Goal: Obtain resource: Download file/media

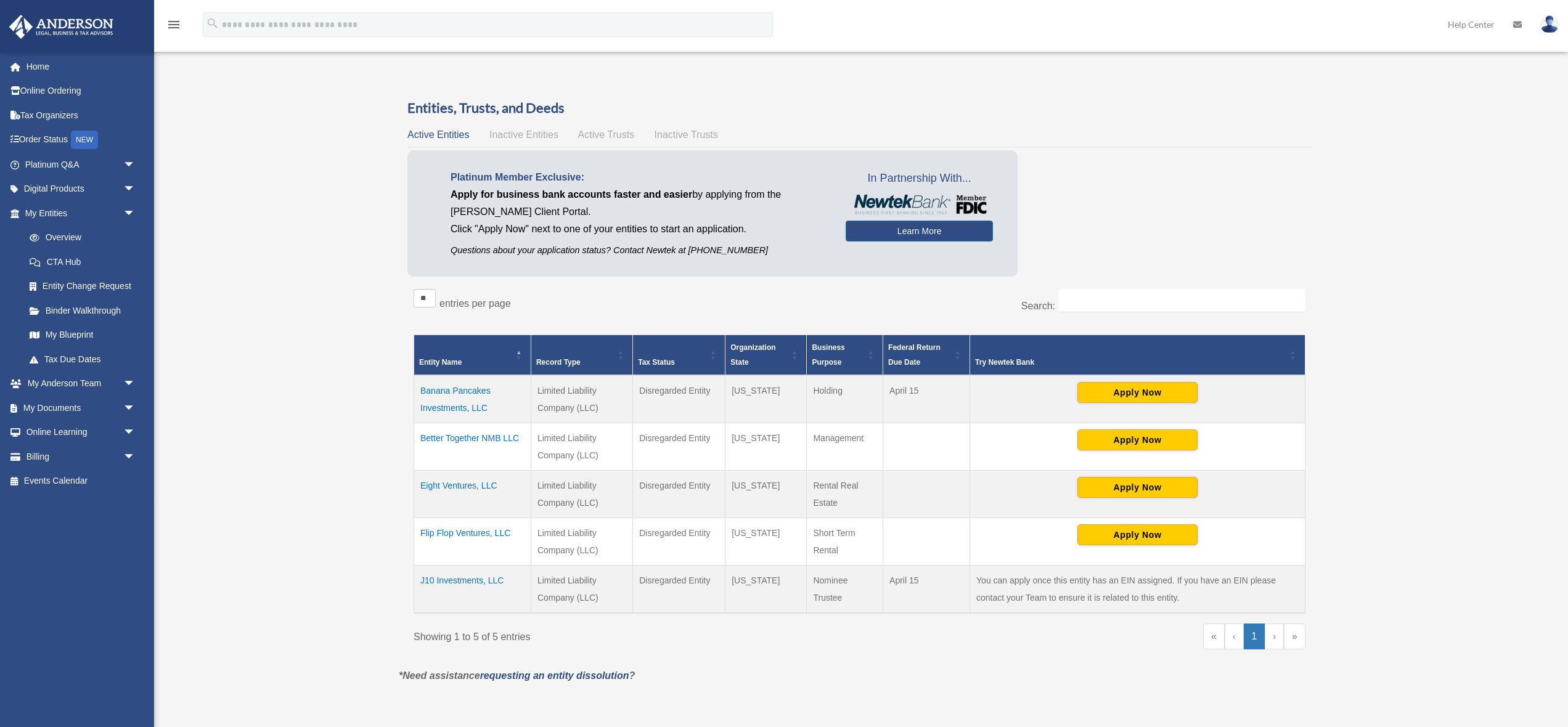
click at [451, 582] on td "J10 Investments, LLC" at bounding box center [473, 589] width 117 height 48
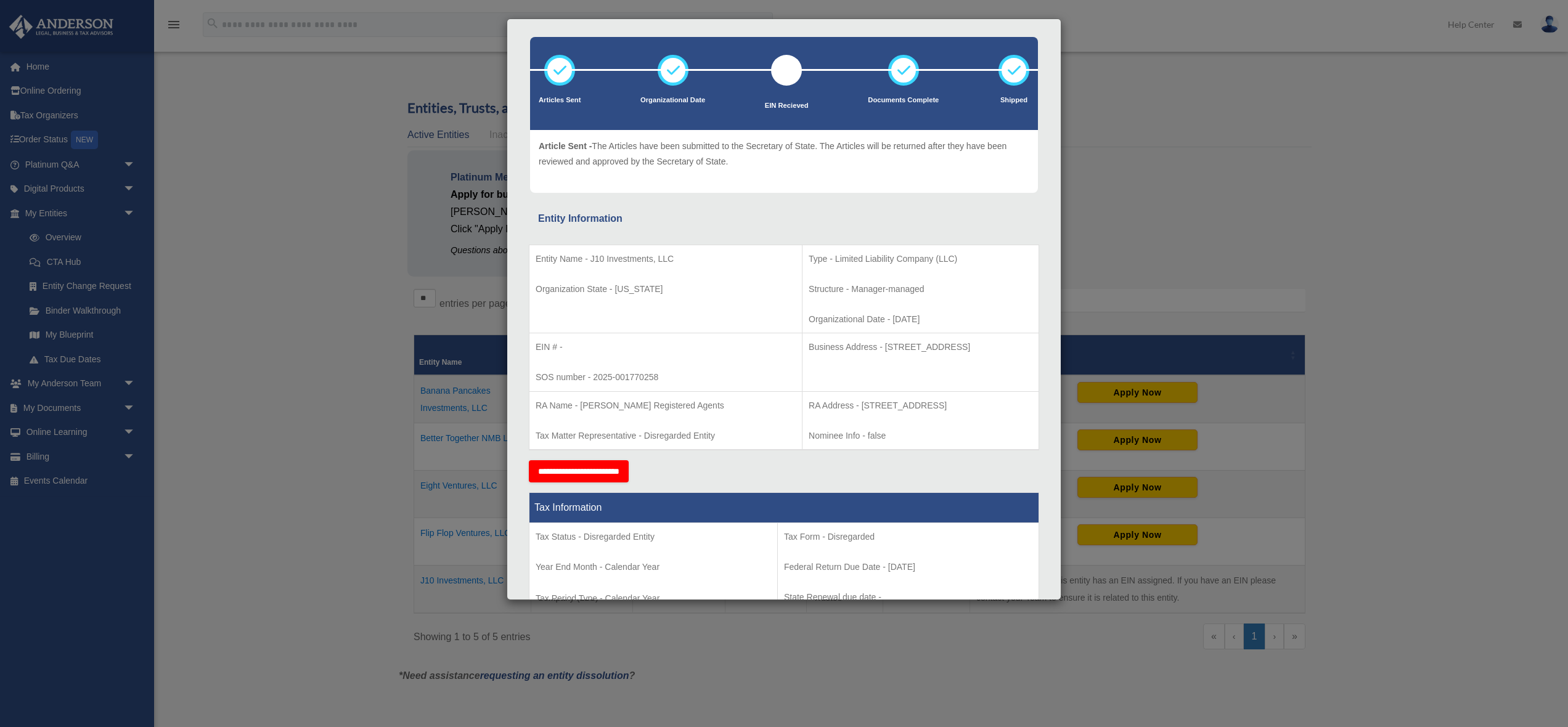
scroll to position [70, 0]
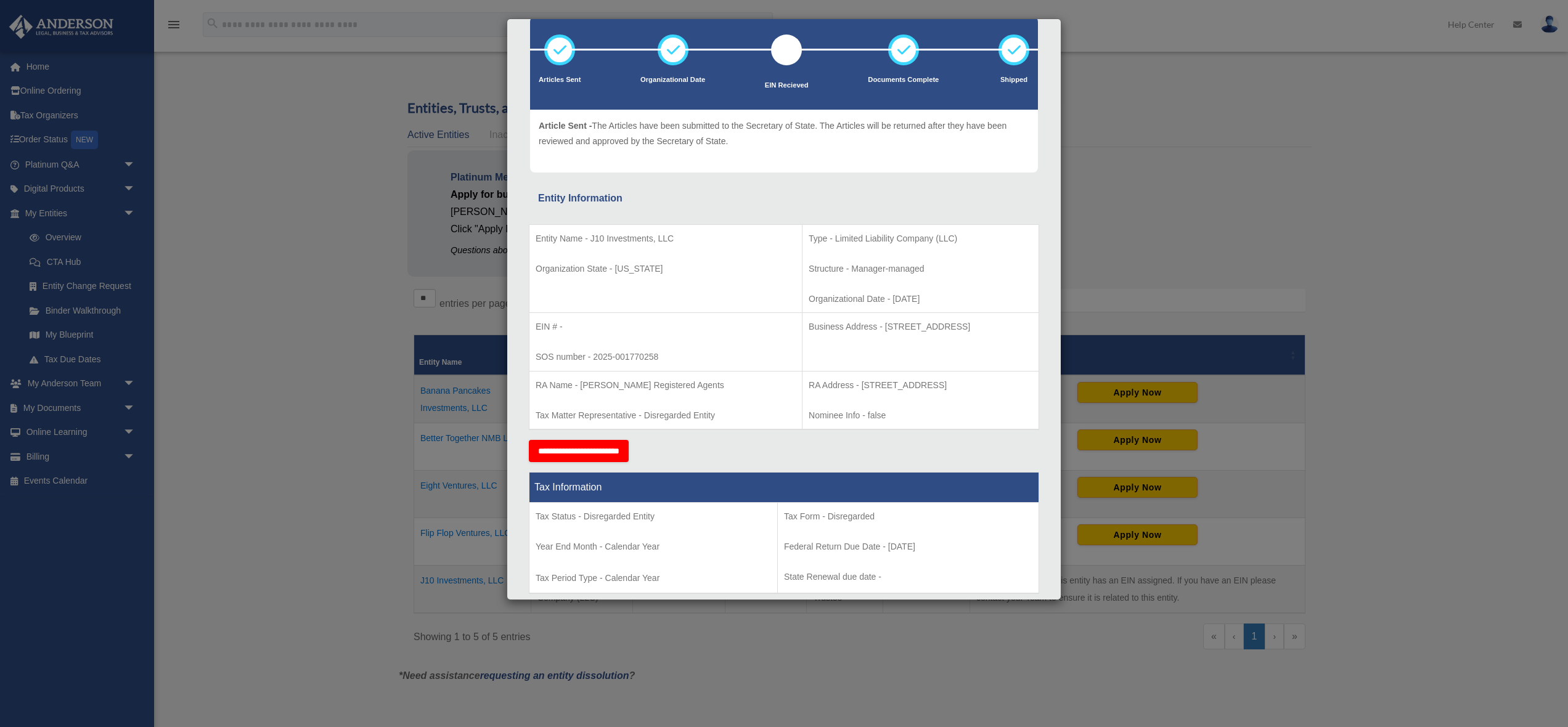
drag, startPoint x: 797, startPoint y: 383, endPoint x: 964, endPoint y: 388, distance: 167.1
click at [964, 388] on p "RA Address - [STREET_ADDRESS]" at bounding box center [920, 385] width 224 height 15
click at [920, 411] on p "Nominee Info - false" at bounding box center [920, 415] width 224 height 15
drag, startPoint x: 1011, startPoint y: 386, endPoint x: 799, endPoint y: 385, distance: 212.0
click at [809, 385] on p "RA Address - [STREET_ADDRESS]" at bounding box center [920, 385] width 224 height 15
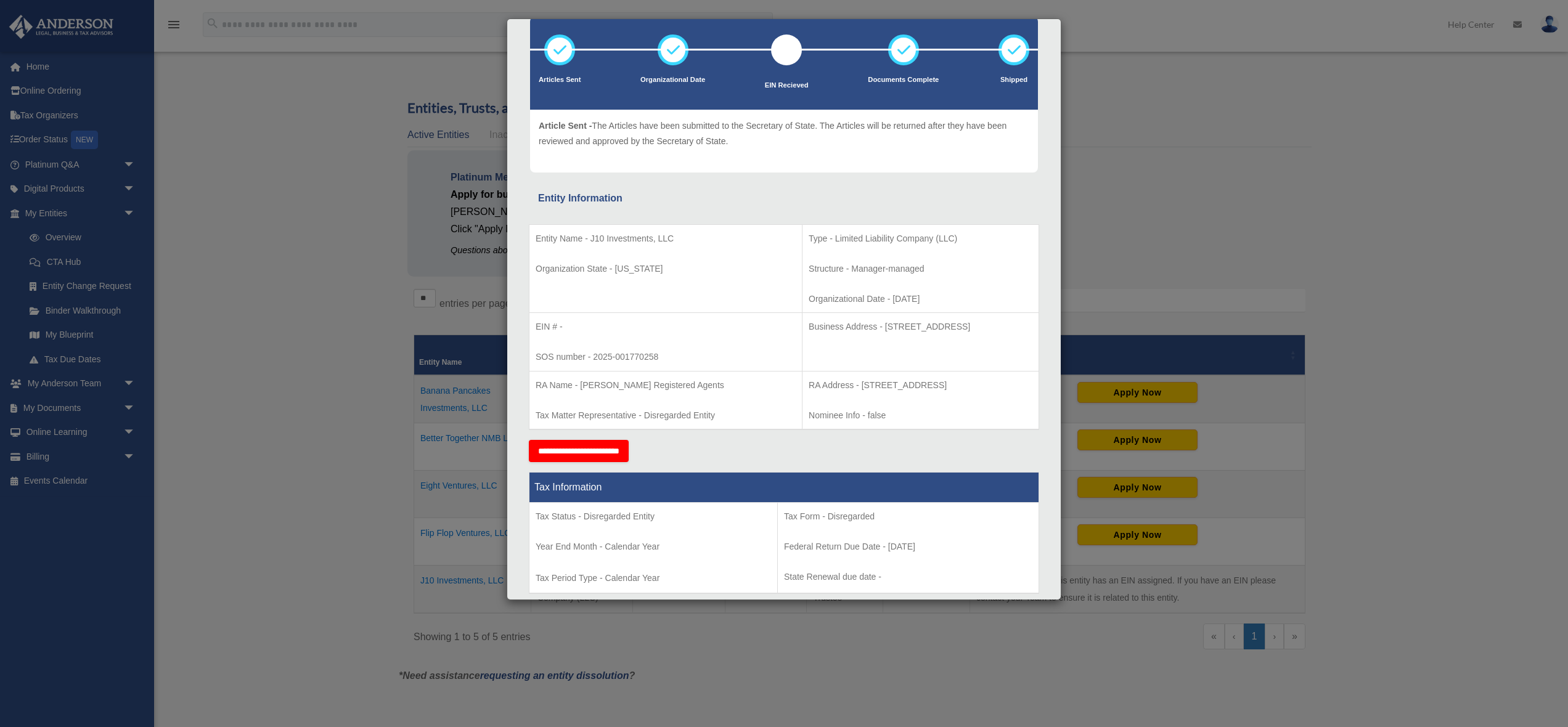
copy p "[STREET_ADDRESS]"
click at [223, 147] on div "Details × Articles Sent Organizational Date" at bounding box center [784, 364] width 1568 height 727
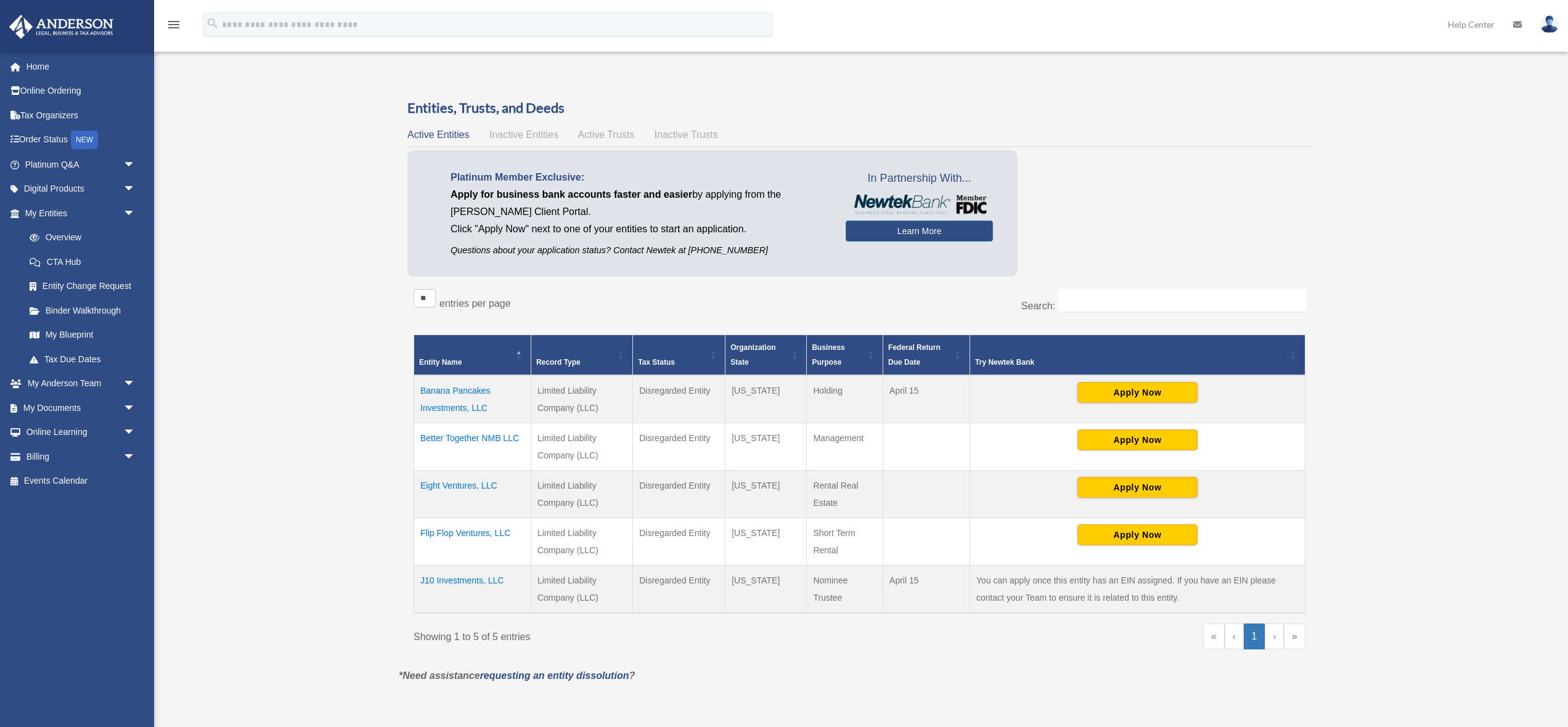
click at [453, 487] on td "Eight Ventures, LLC" at bounding box center [473, 494] width 117 height 47
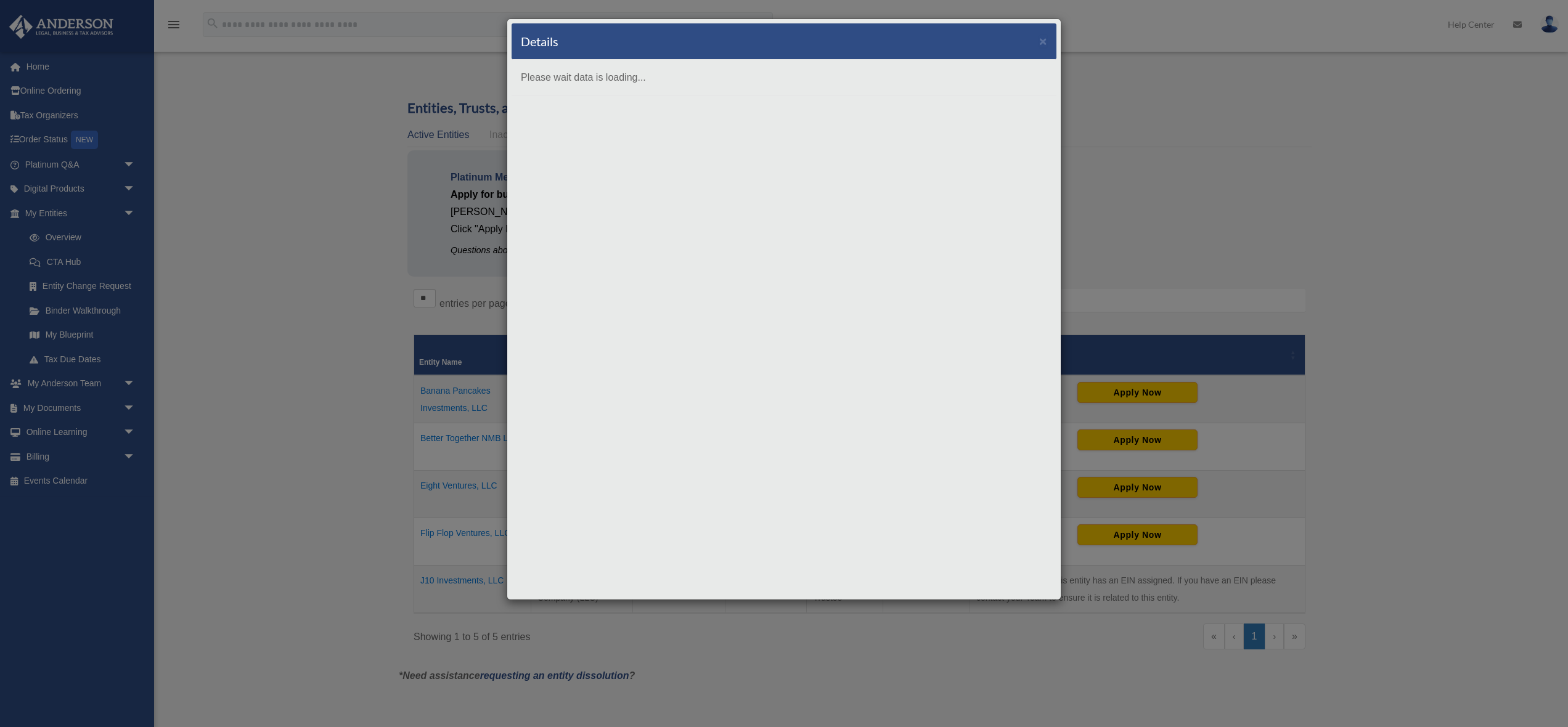
scroll to position [0, 0]
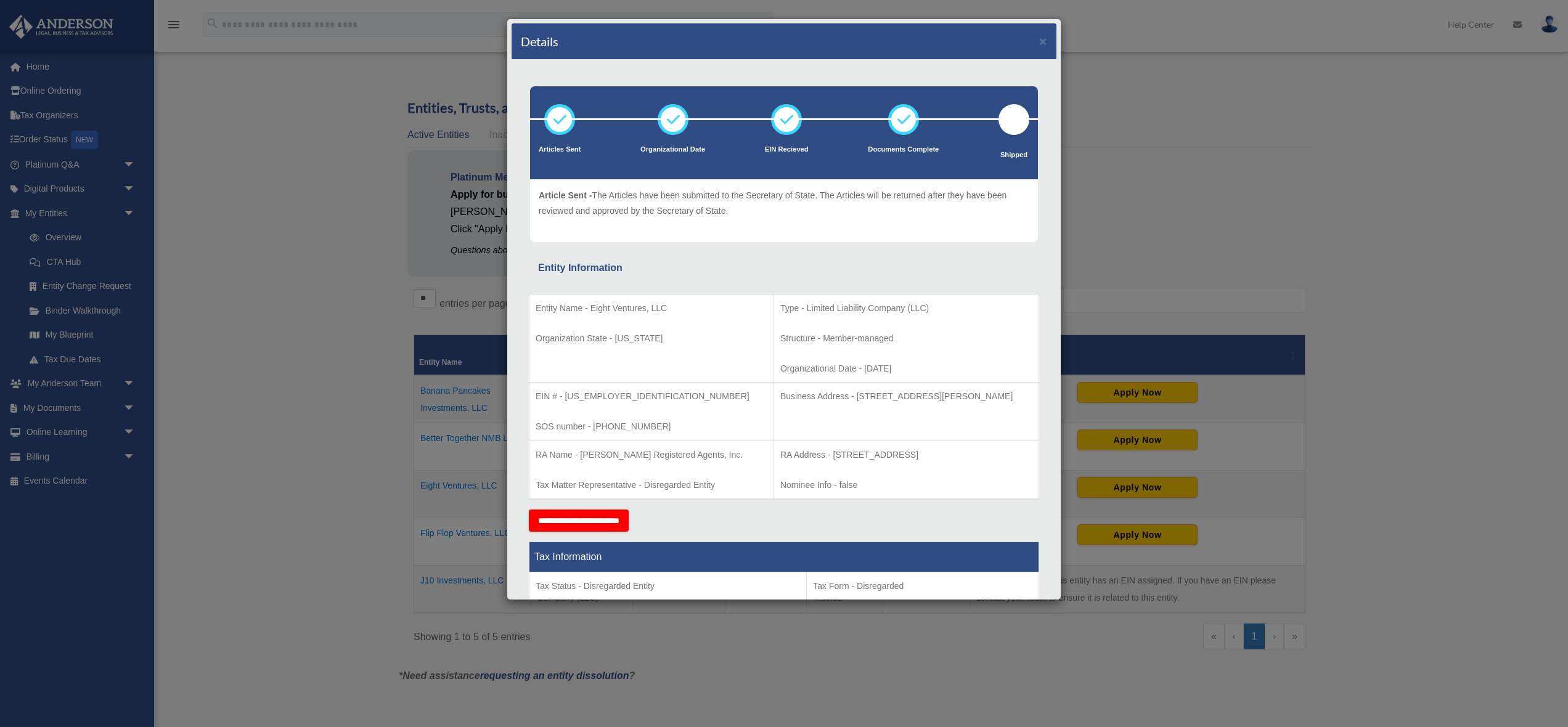
drag, startPoint x: 795, startPoint y: 454, endPoint x: 1017, endPoint y: 455, distance: 222.0
click at [1019, 457] on p "RA Address - [STREET_ADDRESS]" at bounding box center [906, 455] width 252 height 15
copy p "[STREET_ADDRESS]"
click at [233, 178] on div "Details × Articles Sent Organizational Date" at bounding box center [784, 364] width 1568 height 727
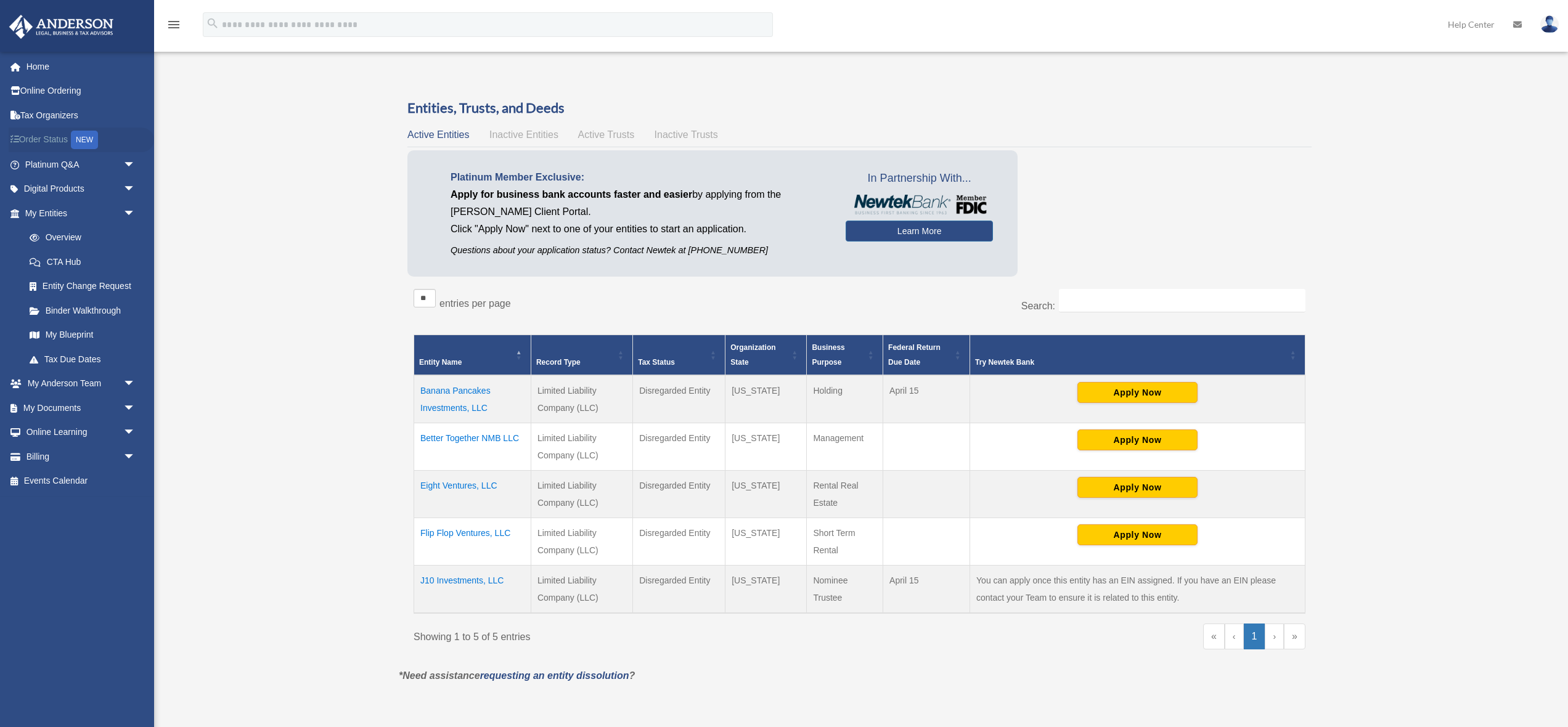
click at [45, 139] on link "Order Status NEW" at bounding box center [81, 140] width 146 height 26
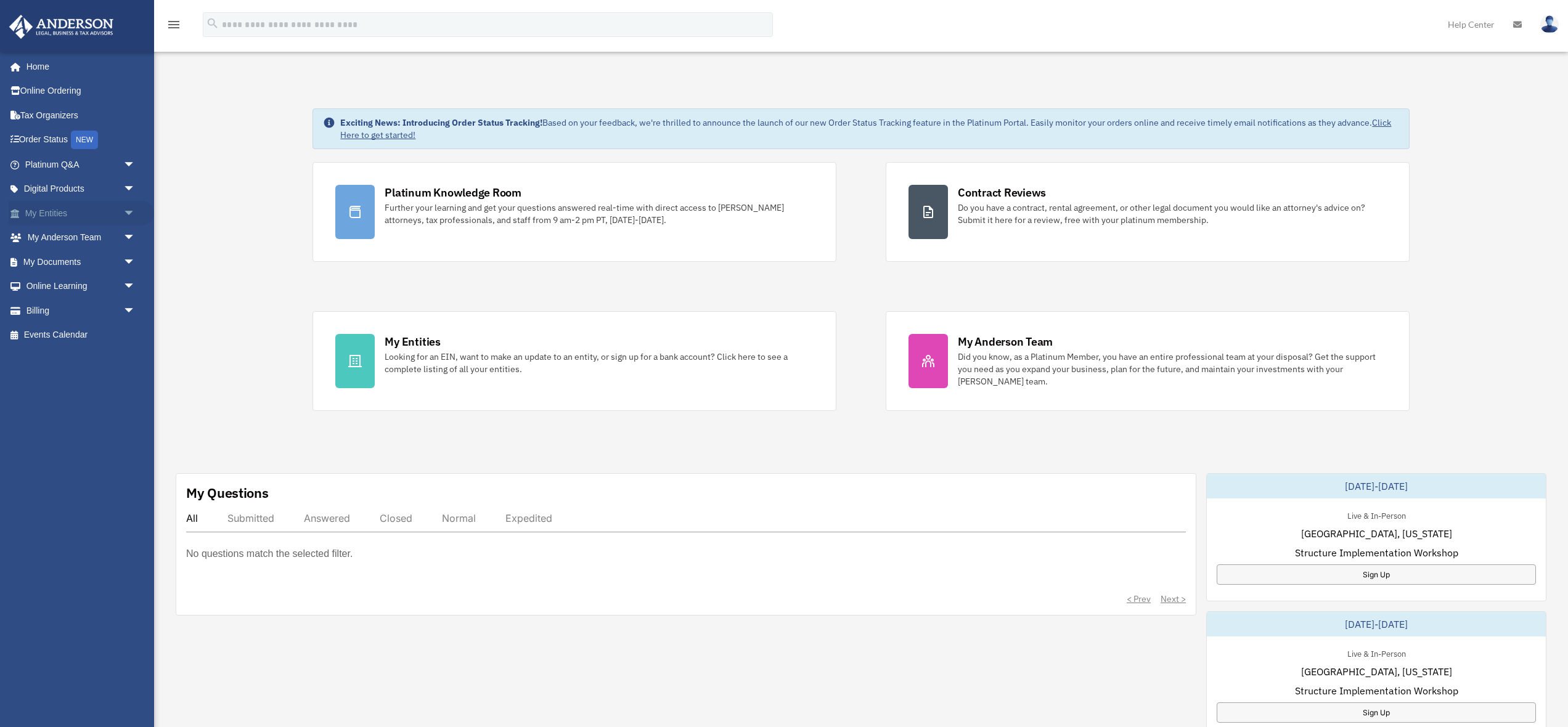
click at [127, 212] on span "arrow_drop_down" at bounding box center [136, 213] width 25 height 26
click at [127, 212] on span "arrow_drop_up" at bounding box center [136, 213] width 25 height 26
click at [125, 264] on span "arrow_drop_down" at bounding box center [136, 262] width 25 height 26
click at [48, 287] on link "Box" at bounding box center [85, 287] width 137 height 25
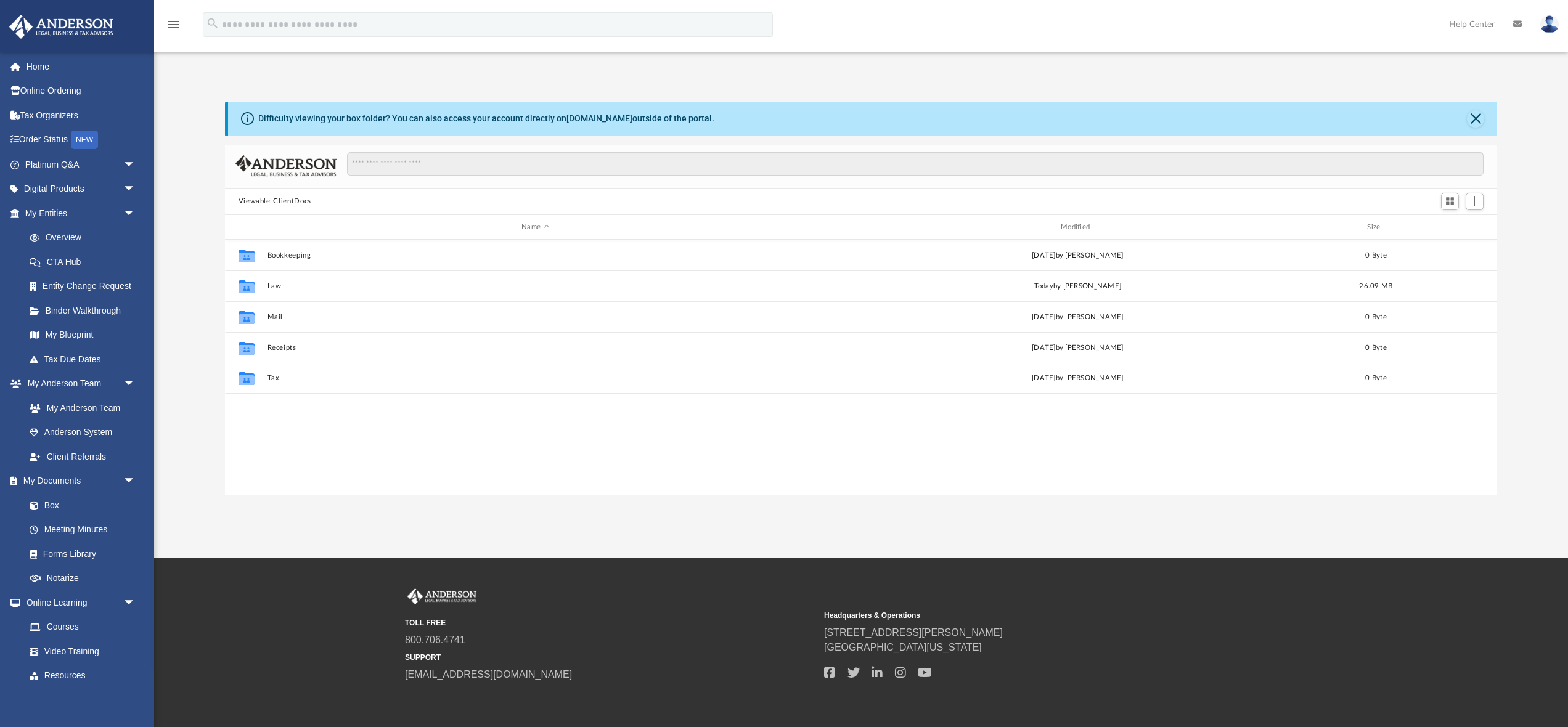
scroll to position [280, 1272]
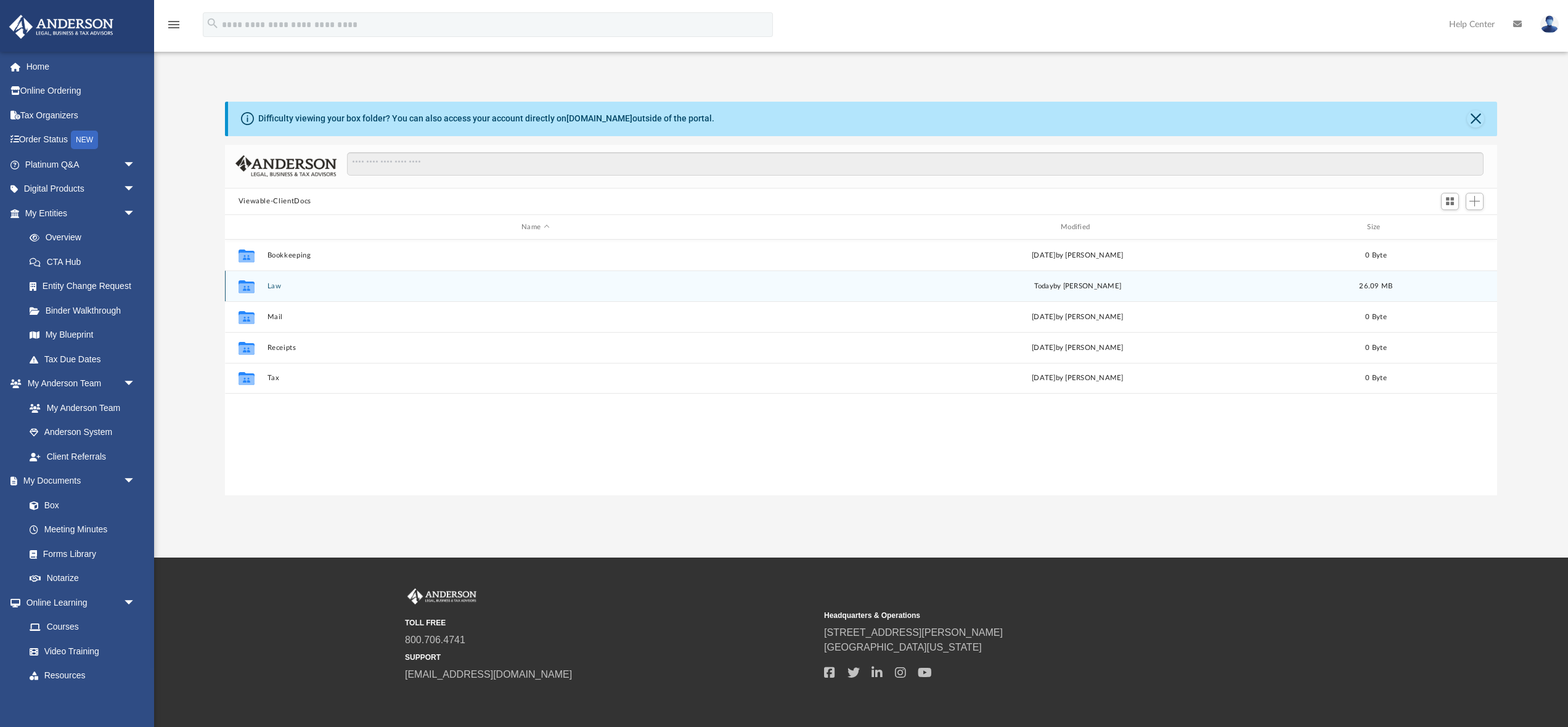
click at [270, 284] on button "Law" at bounding box center [536, 286] width 537 height 8
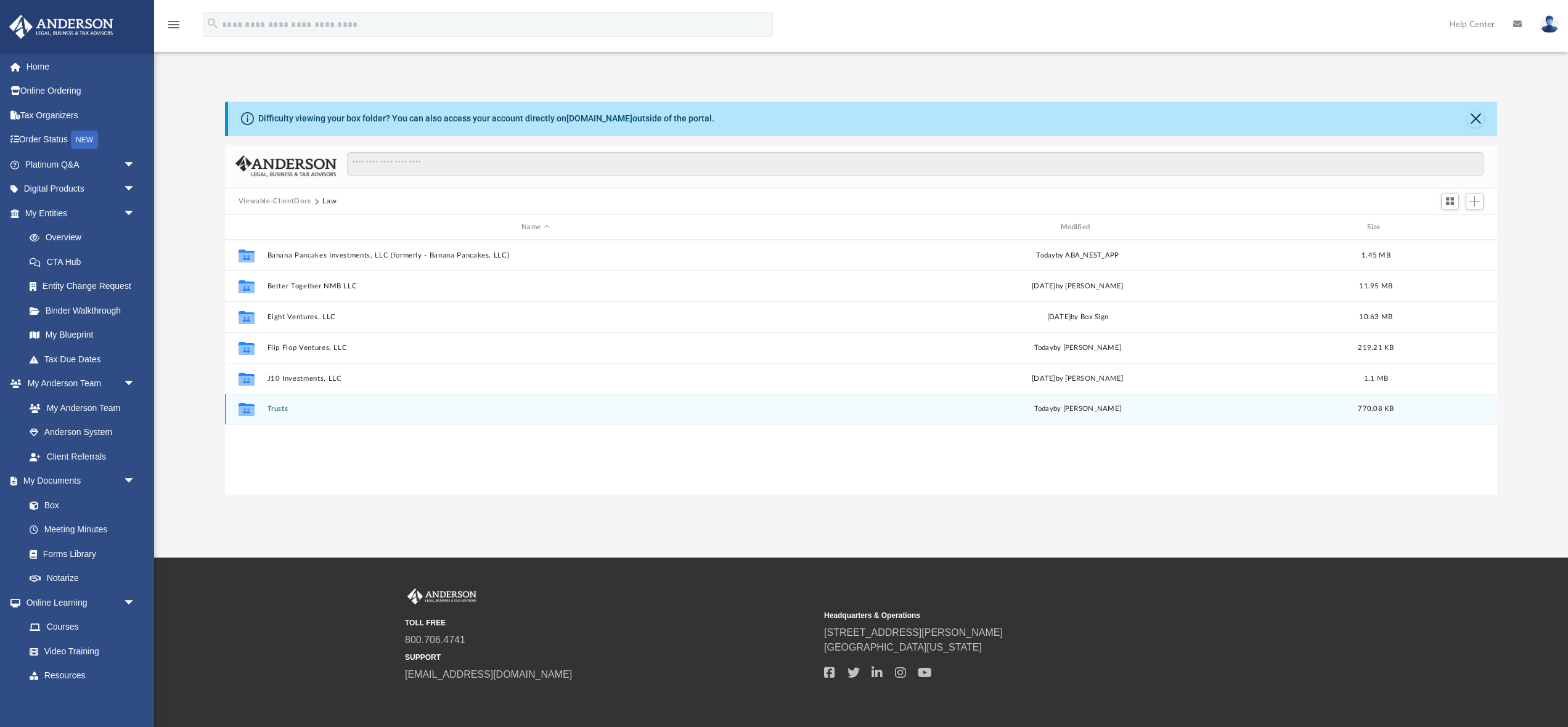
click at [281, 413] on button "Trusts" at bounding box center [536, 409] width 537 height 8
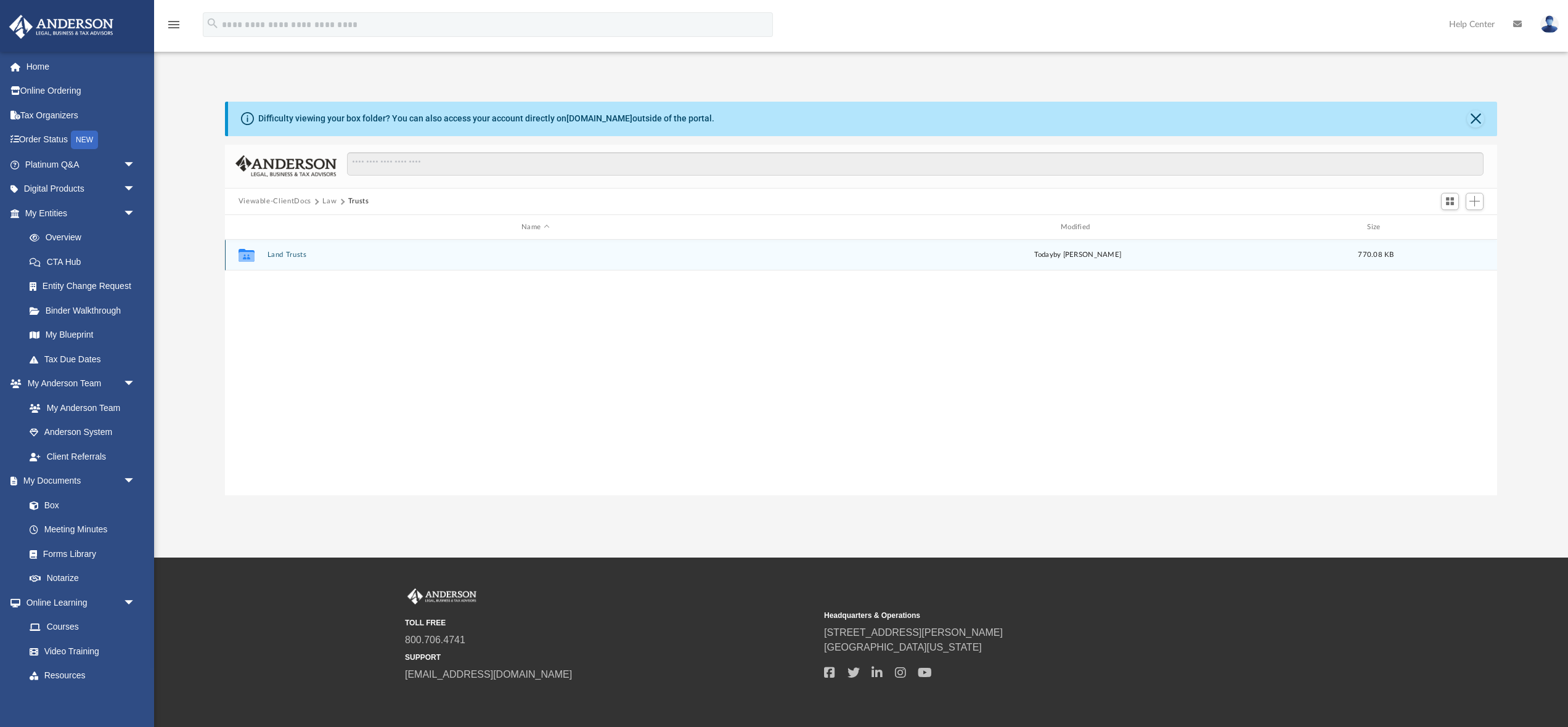
click at [284, 257] on button "Land Trusts" at bounding box center [536, 255] width 537 height 8
click at [285, 254] on button "Land Trust - 426 Memphis Trust" at bounding box center [536, 255] width 537 height 8
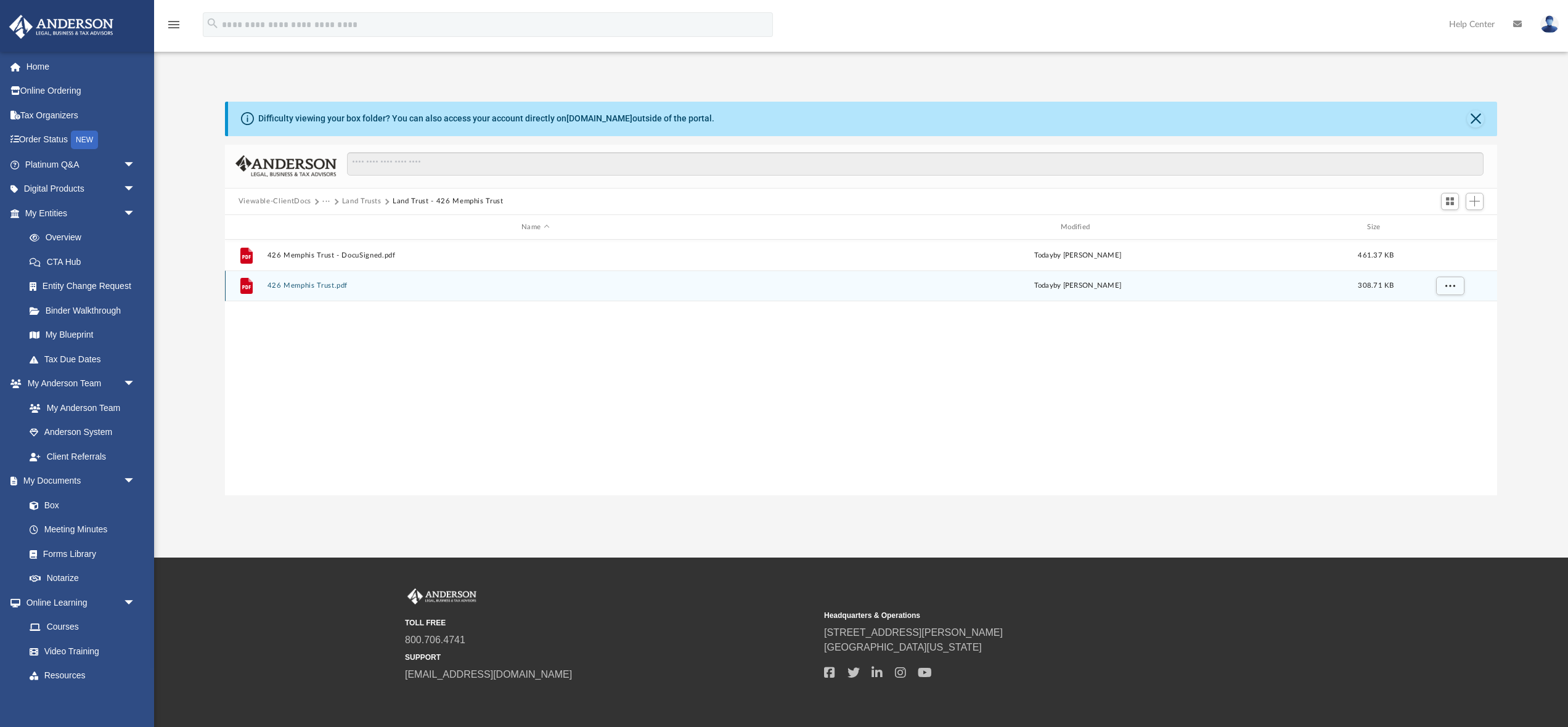
click at [315, 286] on button "426 Memphis Trust.pdf" at bounding box center [536, 286] width 537 height 8
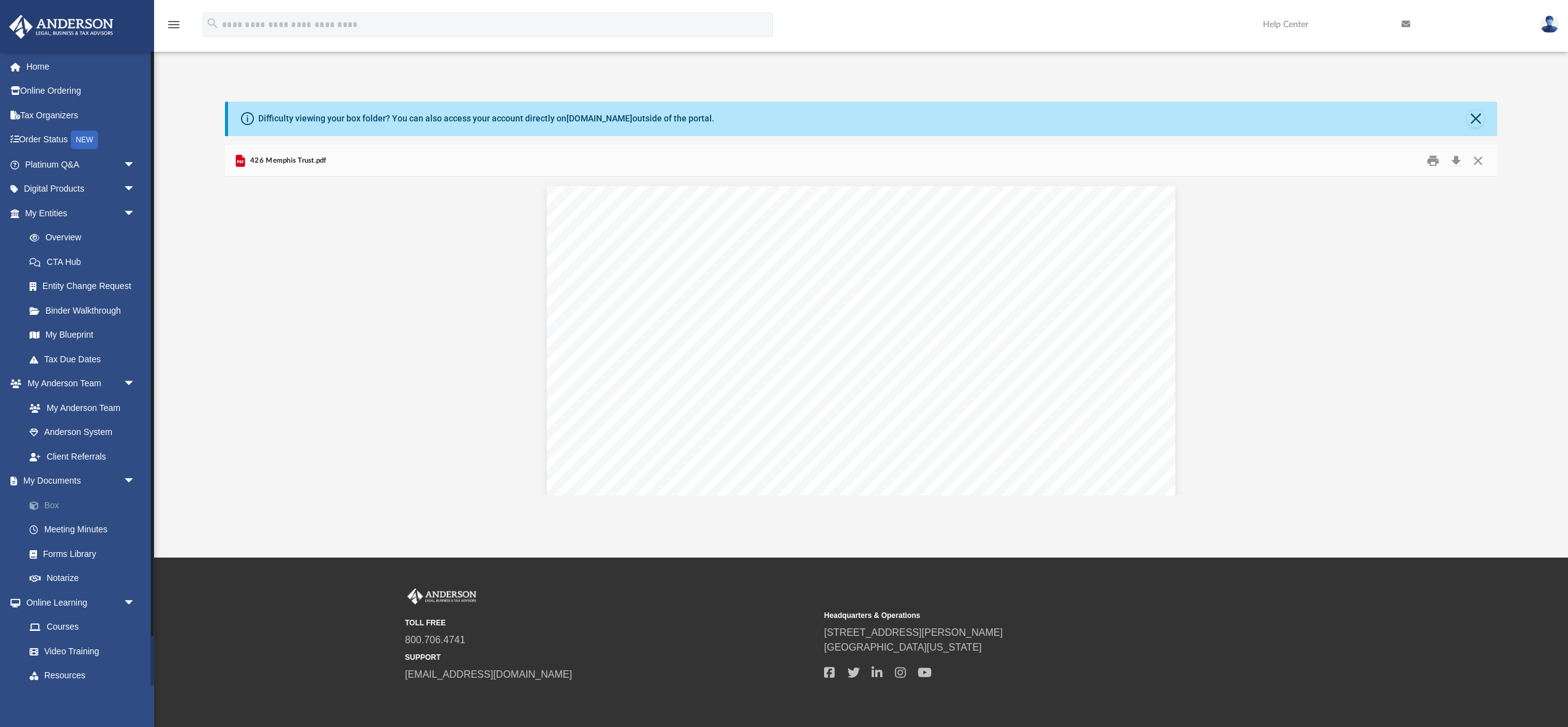
click at [56, 505] on link "Box" at bounding box center [85, 505] width 137 height 25
click at [80, 409] on link "My Anderson Team" at bounding box center [85, 408] width 137 height 25
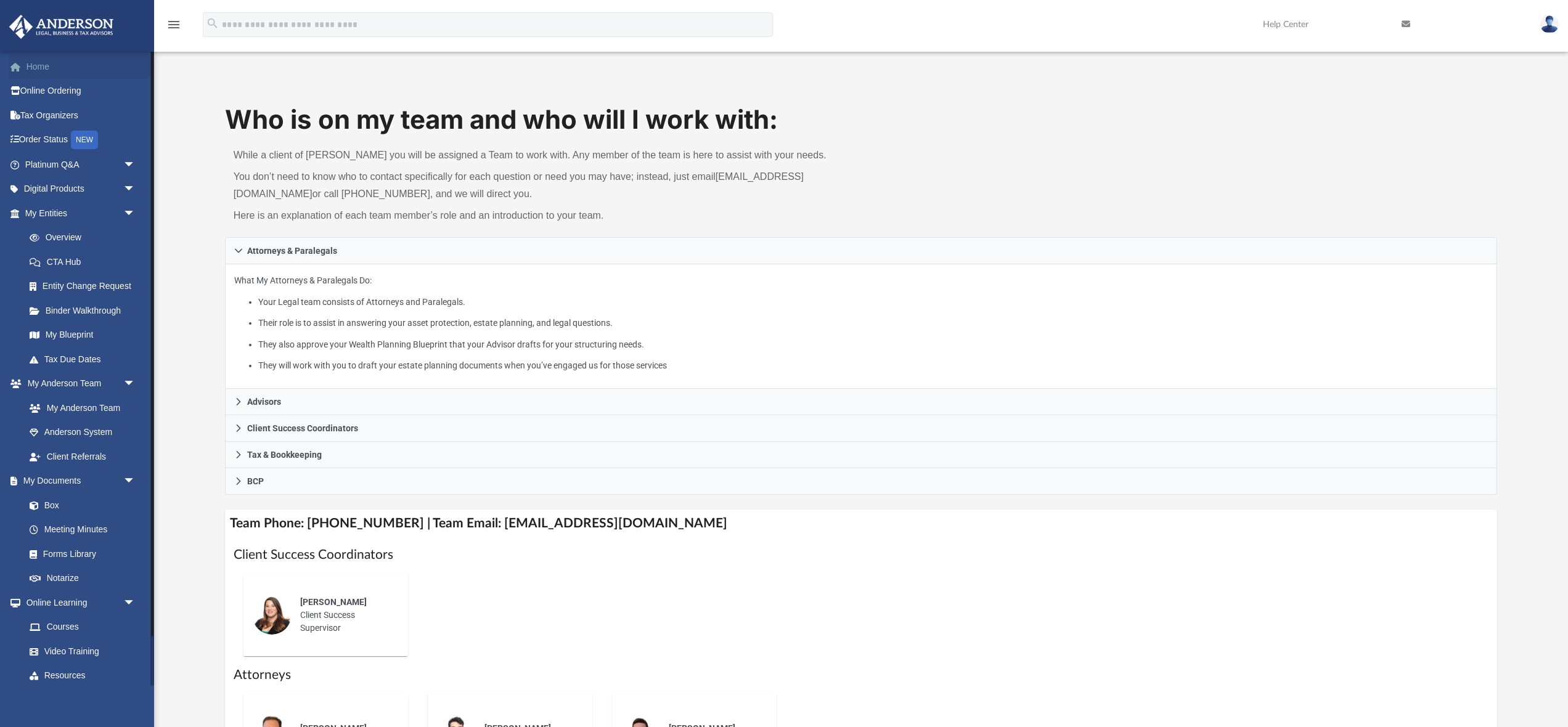
click at [30, 68] on link "Home" at bounding box center [81, 67] width 146 height 25
